Goal: Task Accomplishment & Management: Manage account settings

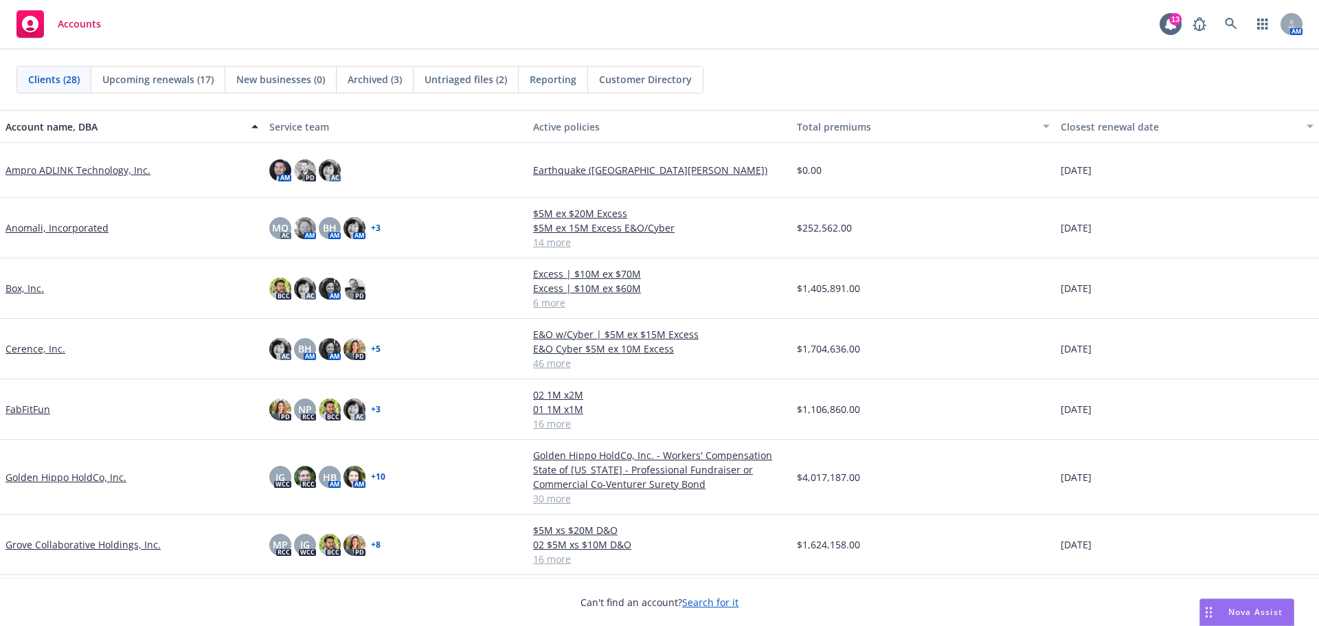
click at [71, 477] on link "Golden Hippo HoldCo, Inc." at bounding box center [65, 477] width 121 height 14
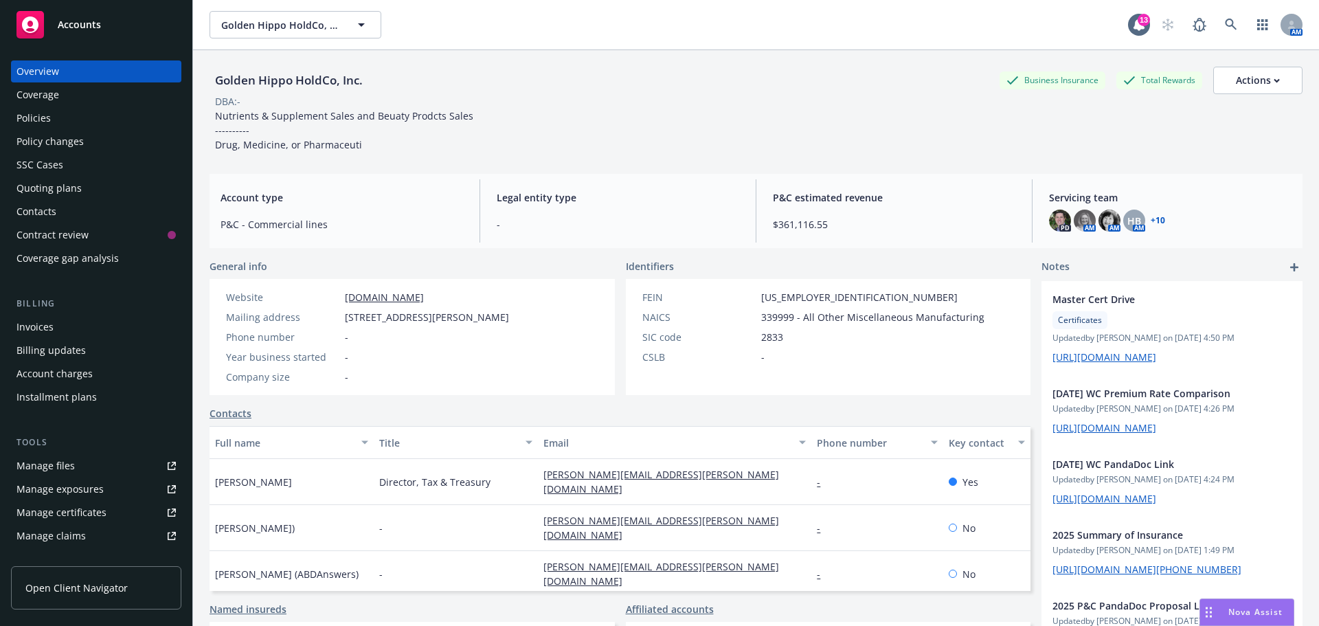
click at [60, 110] on div "Policies" at bounding box center [95, 118] width 159 height 22
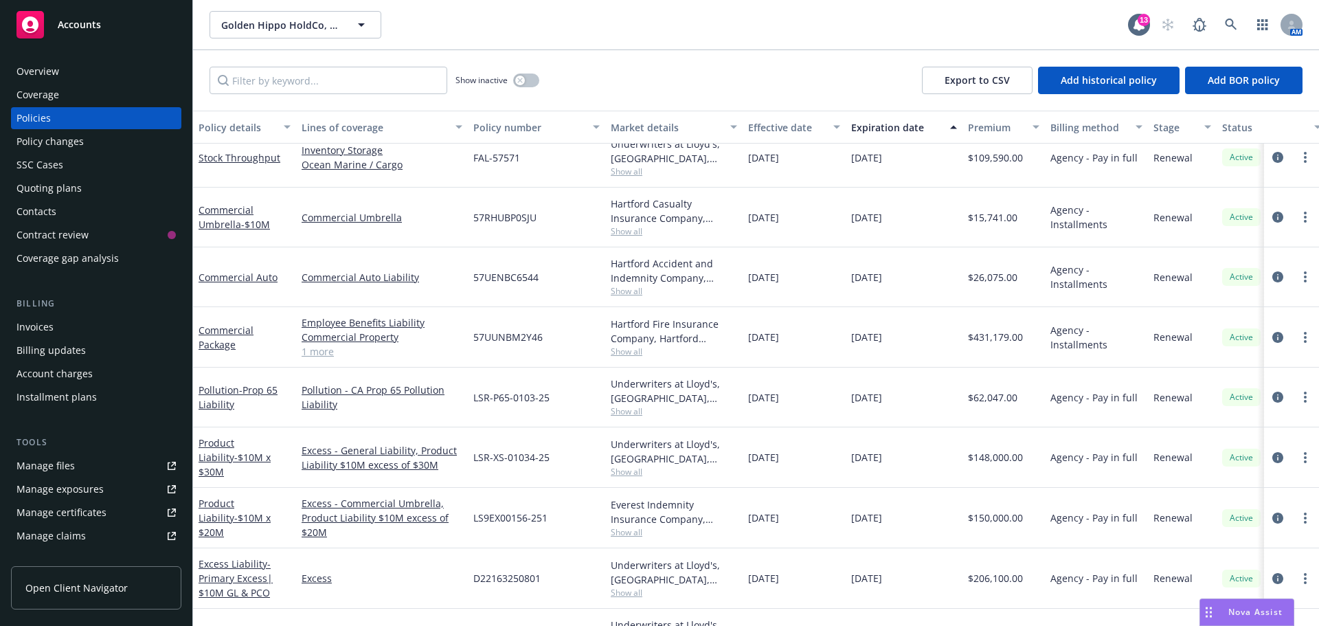
scroll to position [1237, 0]
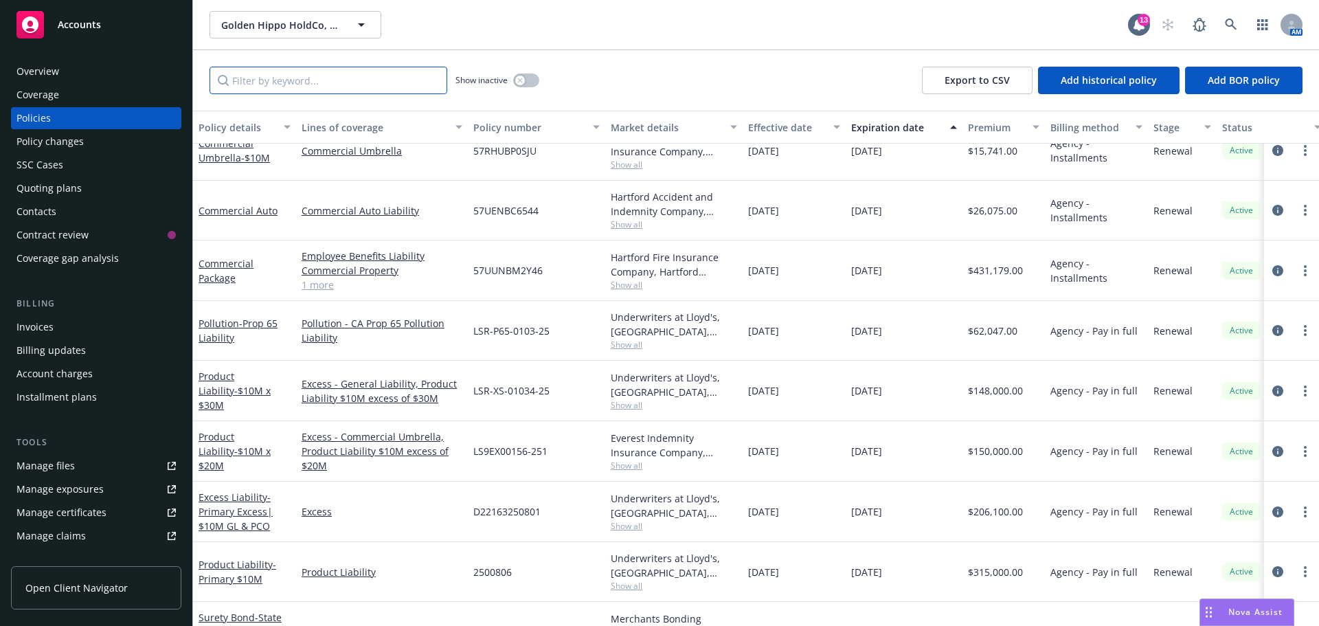
click at [269, 82] on input "Filter by keyword..." at bounding box center [329, 80] width 238 height 27
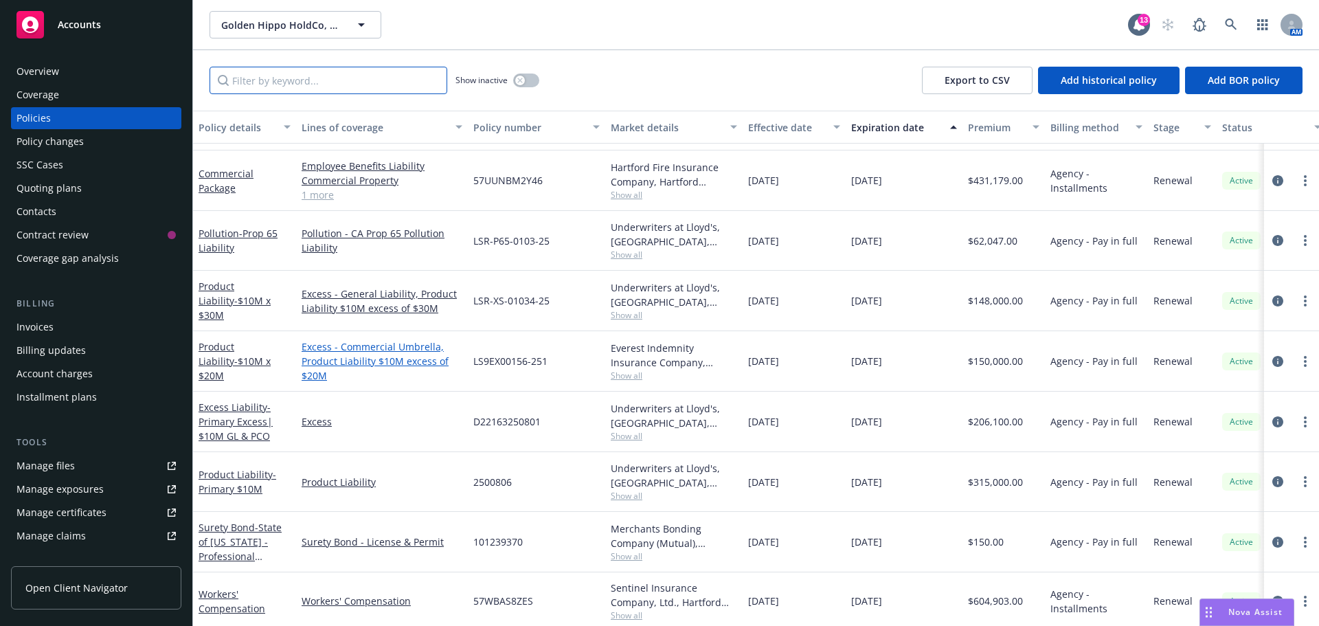
scroll to position [1331, 0]
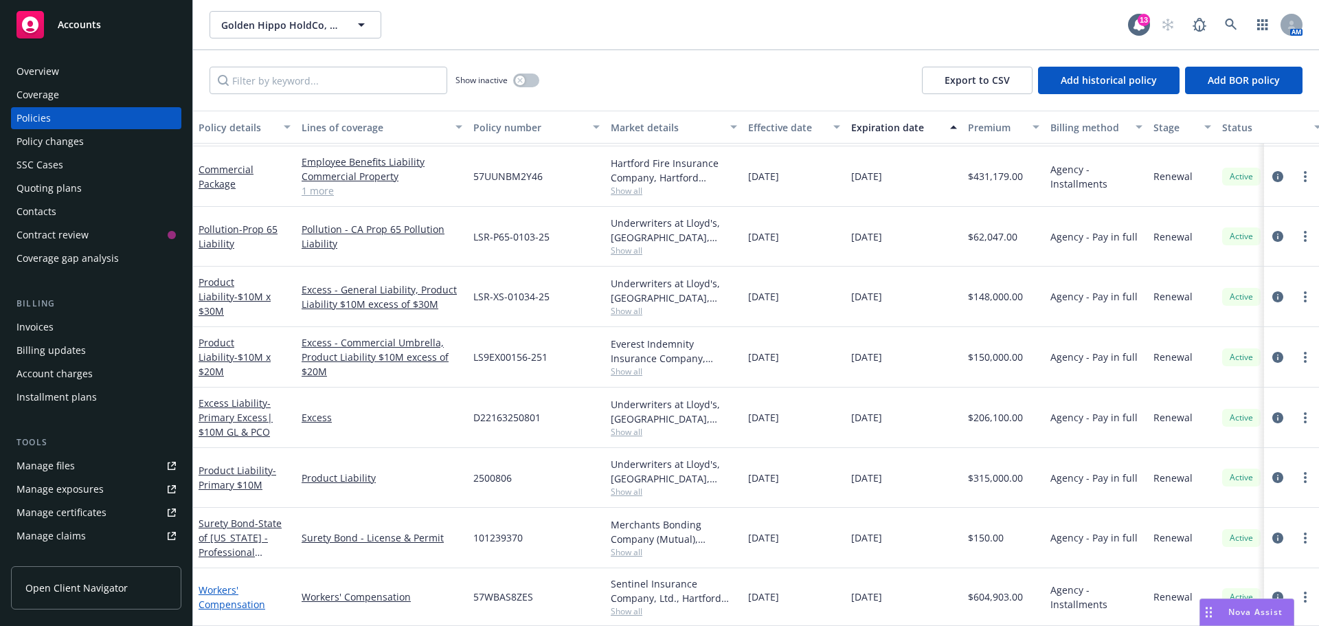
click at [212, 588] on link "Workers' Compensation" at bounding box center [232, 596] width 67 height 27
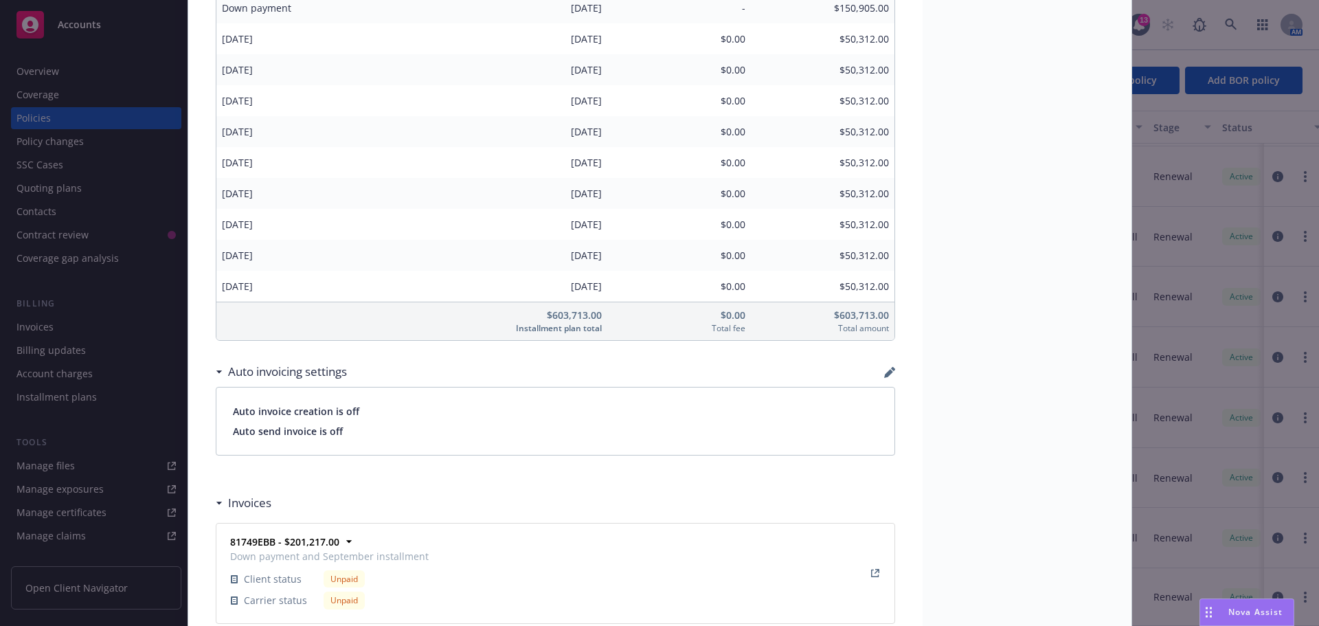
scroll to position [1168, 0]
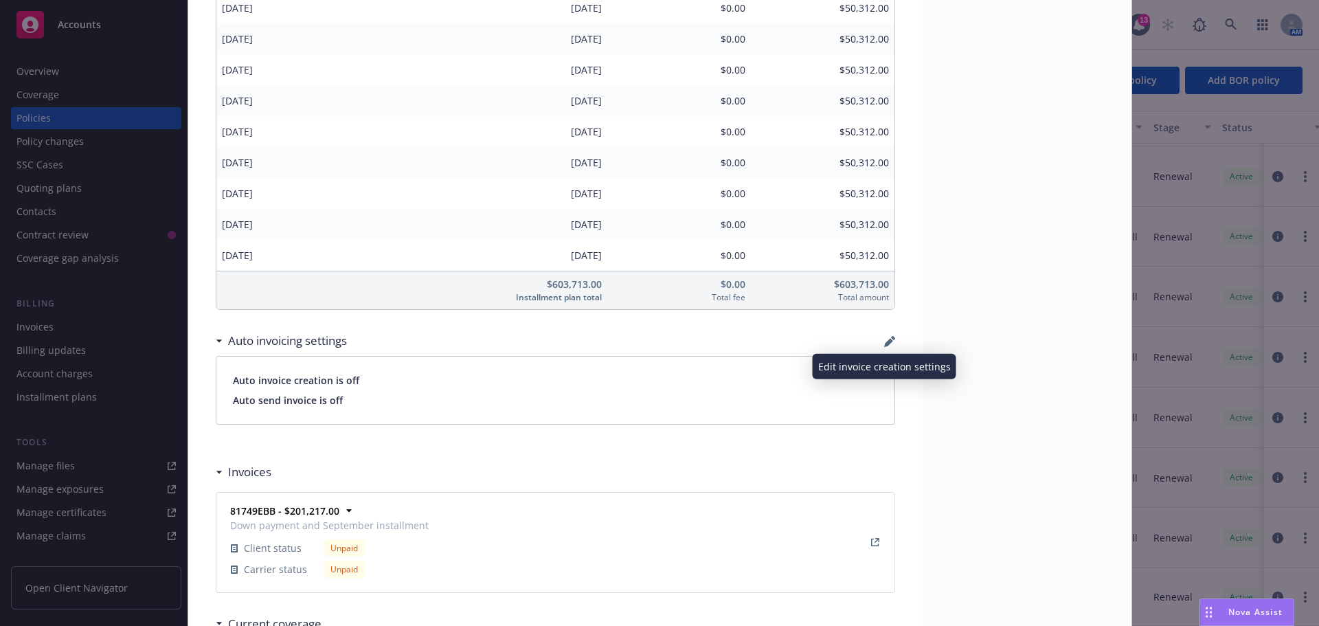
click at [884, 342] on icon "button" at bounding box center [888, 342] width 9 height 9
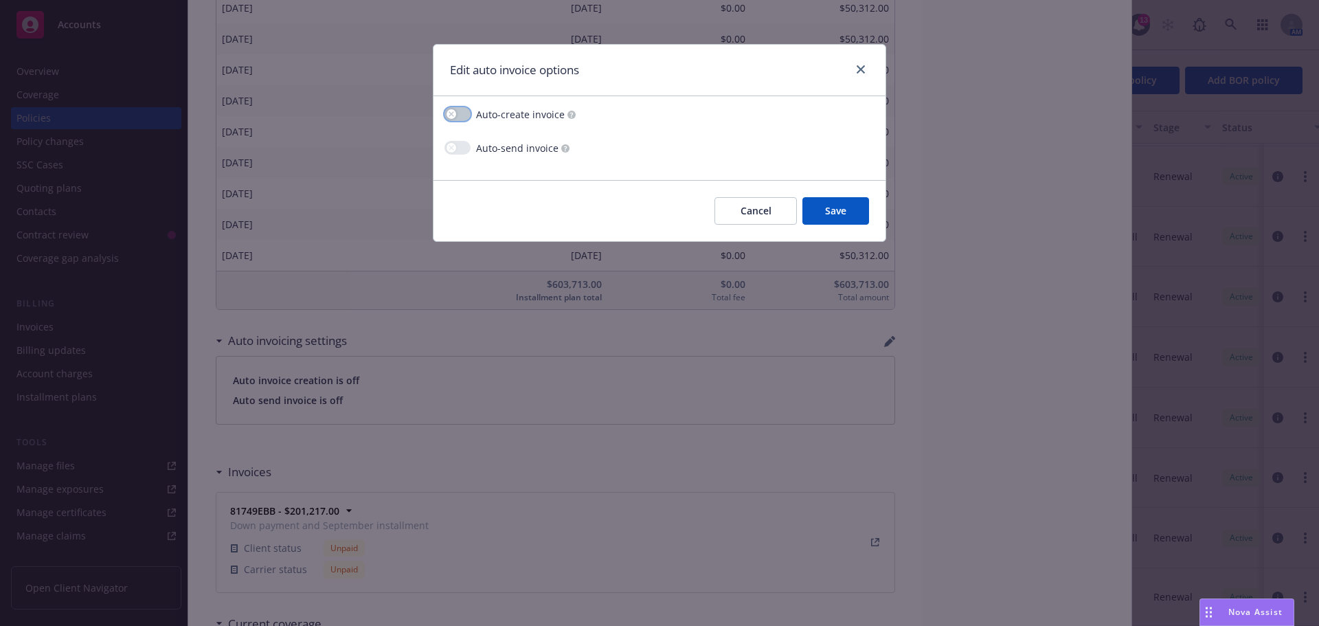
click at [461, 113] on button "button" at bounding box center [457, 114] width 26 height 14
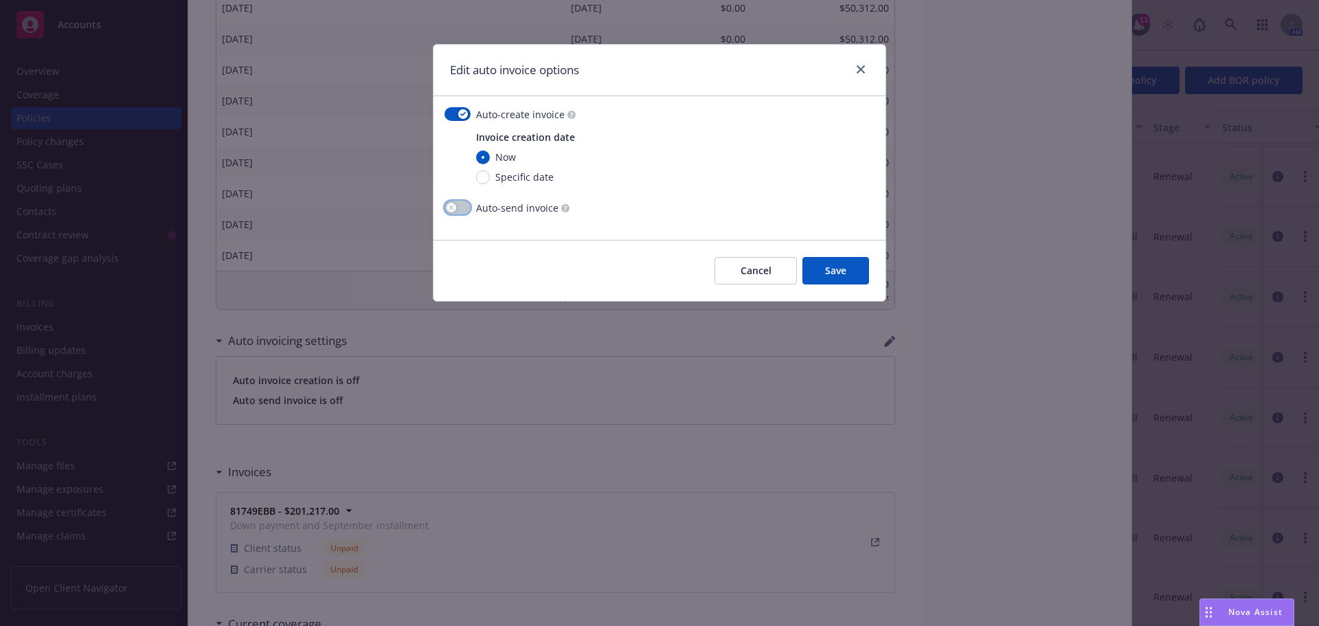
click at [453, 207] on icon "button" at bounding box center [451, 207] width 5 height 5
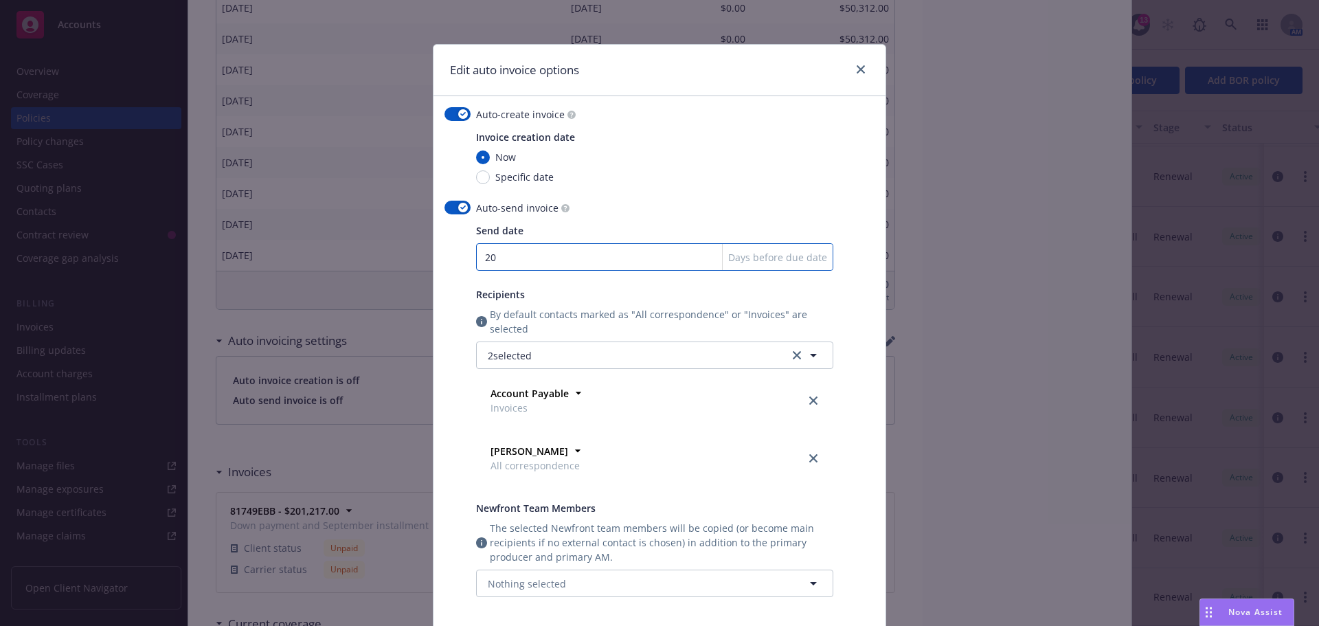
drag, startPoint x: 540, startPoint y: 260, endPoint x: 719, endPoint y: 341, distance: 196.5
click at [433, 260] on div "Auto-create invoice Invoice creation date Now Specific date Auto-send invoice S…" at bounding box center [659, 365] width 452 height 539
type input "30"
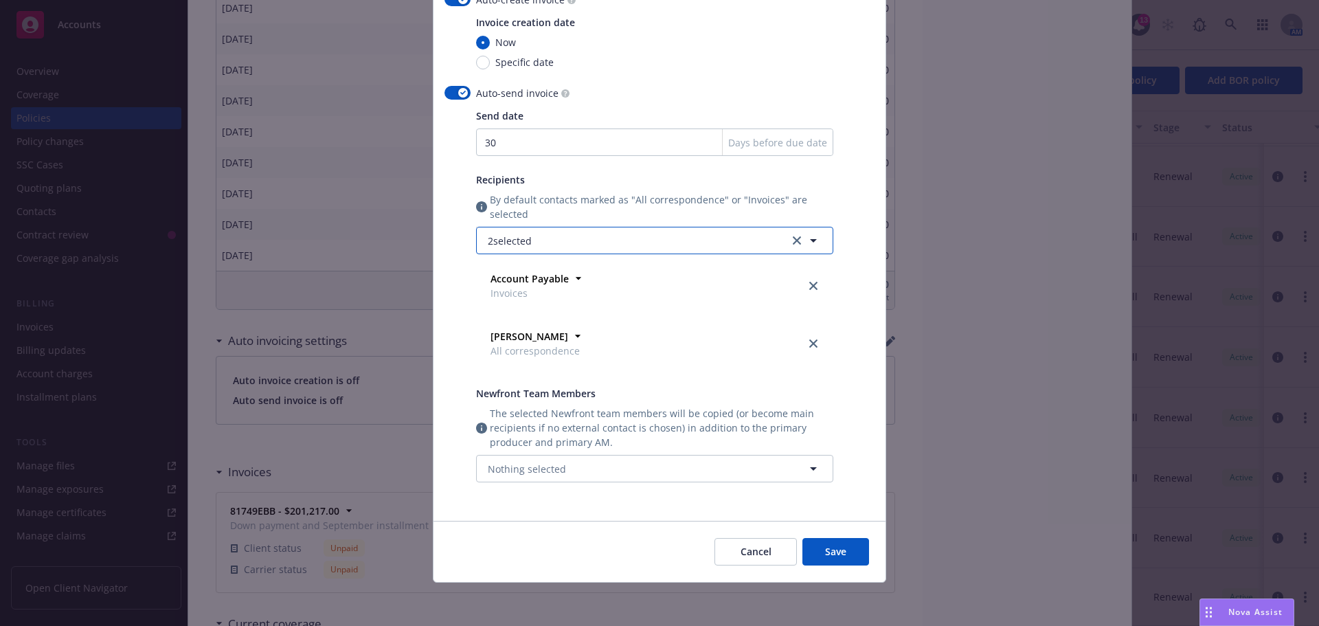
scroll to position [115, 0]
click at [837, 548] on span "Save" at bounding box center [835, 550] width 21 height 13
